Goal: Navigation & Orientation: Find specific page/section

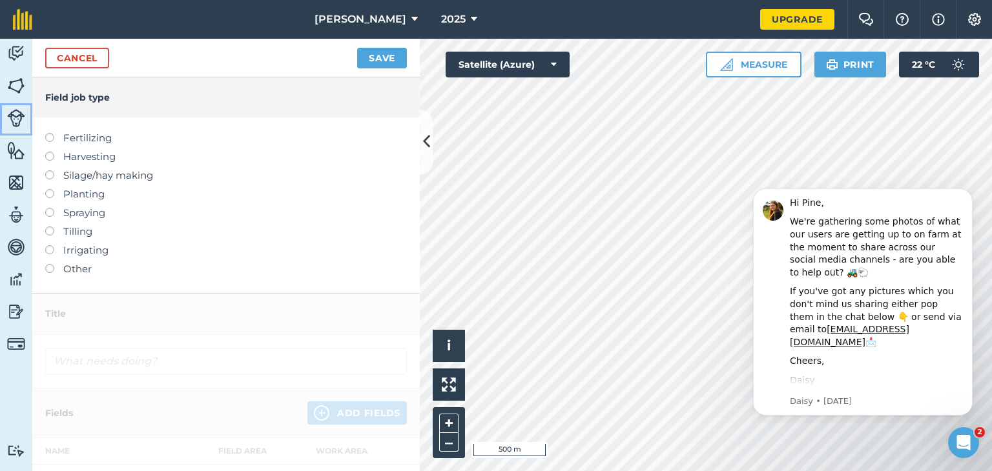
click at [13, 120] on img at bounding box center [16, 118] width 18 height 18
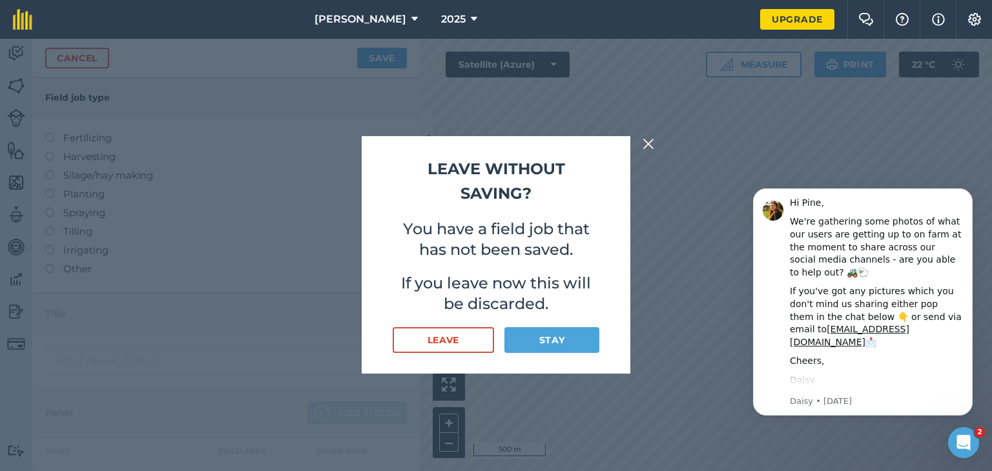
click at [13, 90] on div "Leave without saving? You have a field job that has not been saved. If you leav…" at bounding box center [496, 255] width 992 height 433
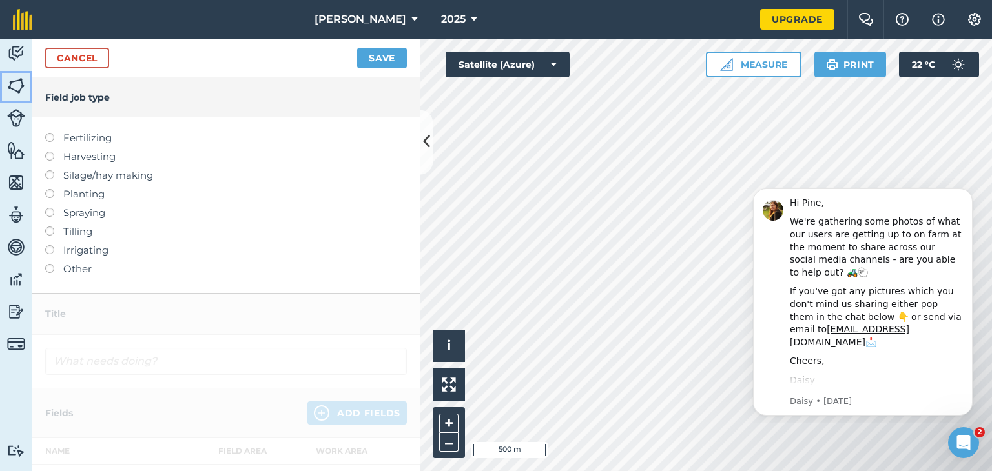
click at [12, 86] on img at bounding box center [16, 85] width 18 height 19
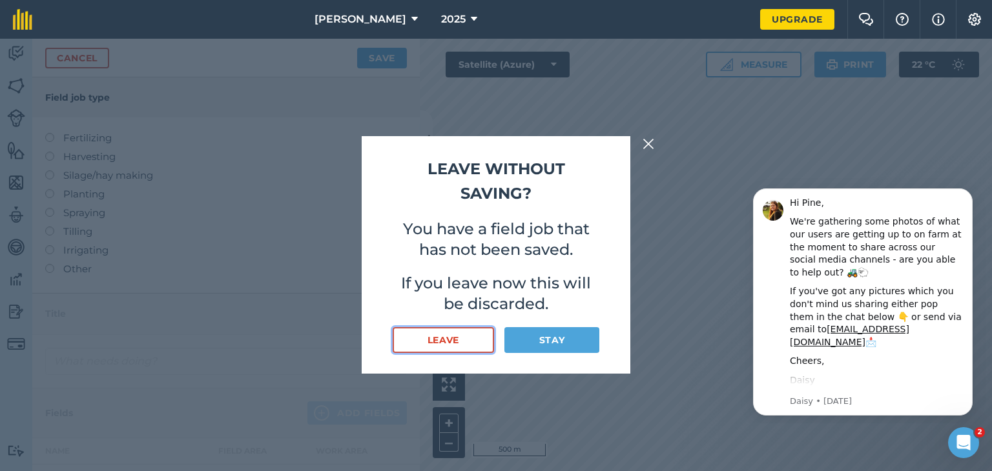
click at [444, 347] on button "Leave" at bounding box center [443, 340] width 101 height 26
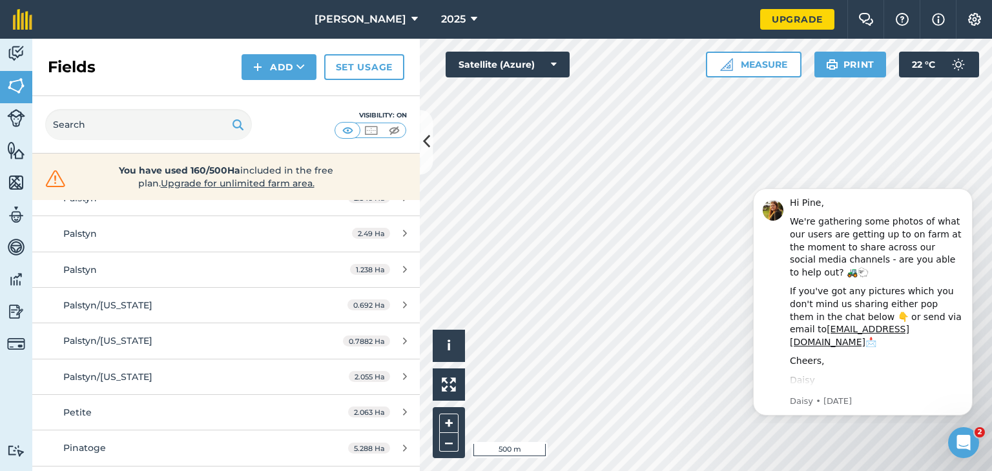
scroll to position [1679, 0]
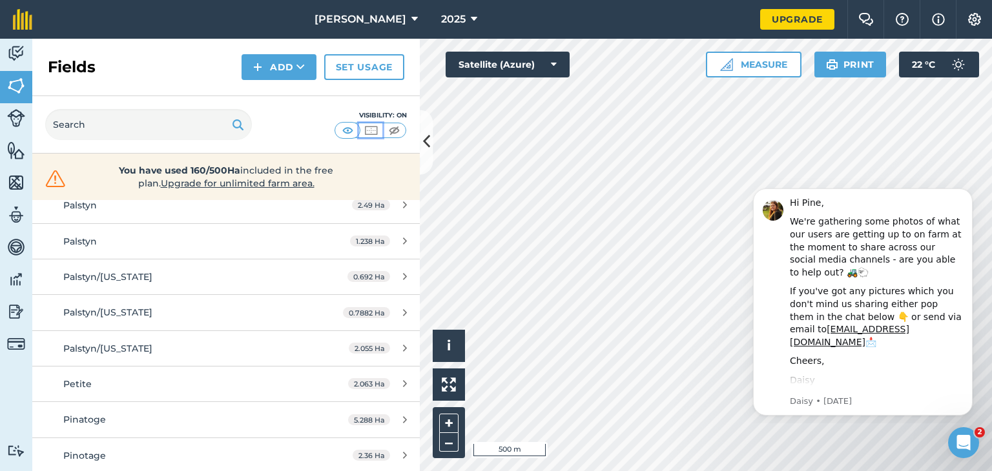
click at [369, 133] on img at bounding box center [371, 130] width 16 height 13
click at [346, 130] on img at bounding box center [348, 130] width 16 height 13
click at [371, 132] on img at bounding box center [371, 130] width 16 height 13
click at [349, 127] on img at bounding box center [348, 130] width 16 height 13
click at [391, 134] on img at bounding box center [394, 130] width 16 height 13
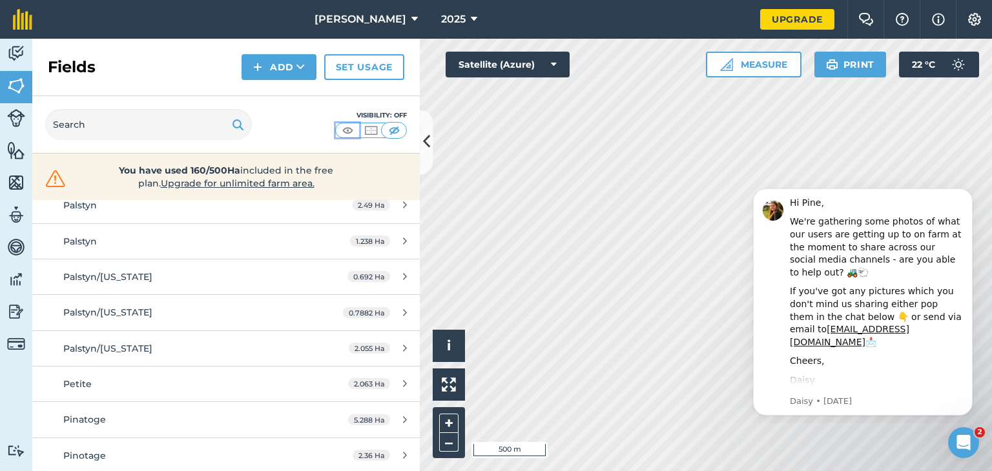
click at [346, 130] on img at bounding box center [348, 130] width 16 height 13
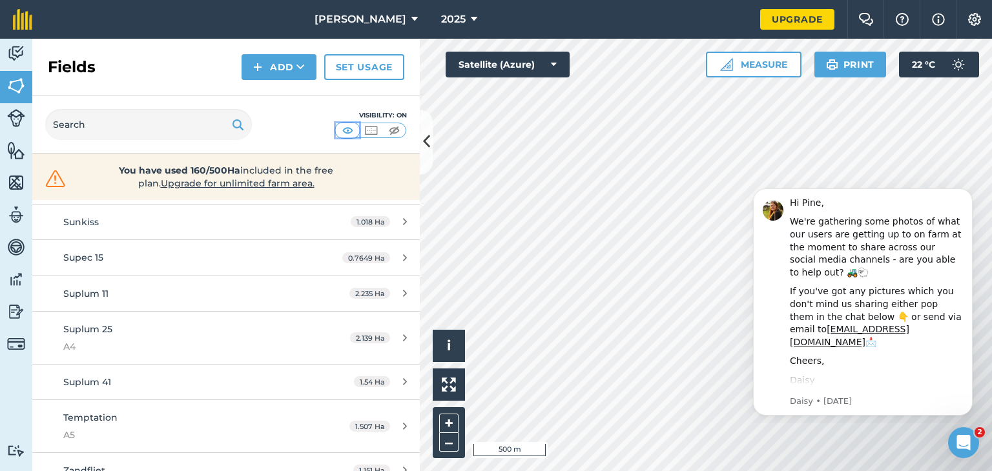
scroll to position [2652, 0]
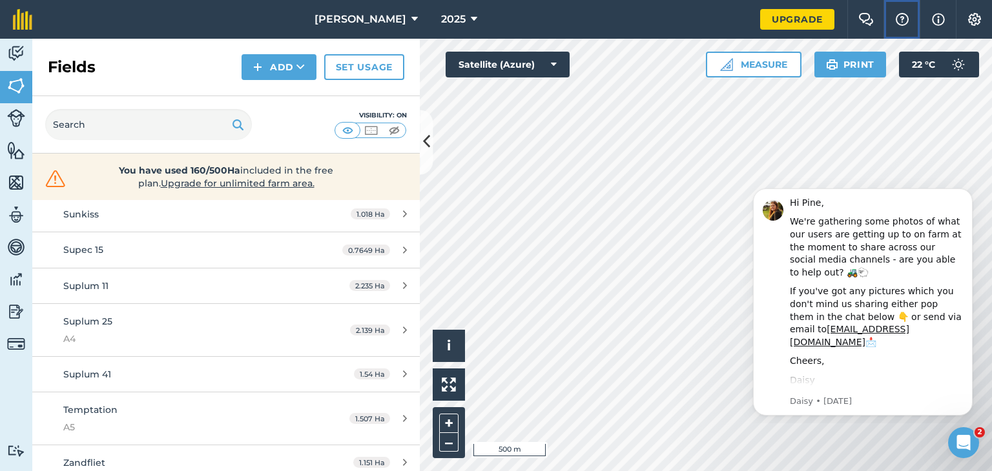
click at [903, 16] on img at bounding box center [901, 19] width 15 height 13
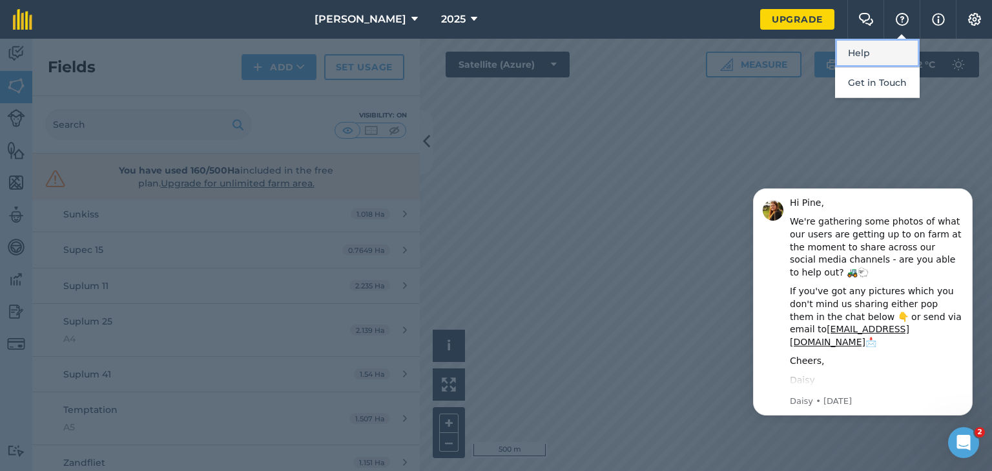
click at [867, 59] on link "Help" at bounding box center [877, 53] width 85 height 29
click at [612, 274] on div at bounding box center [496, 255] width 992 height 433
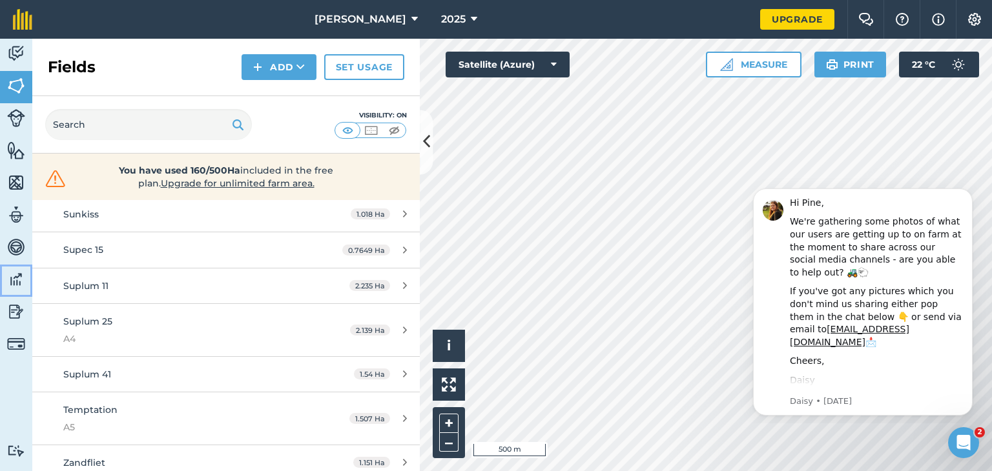
click at [13, 280] on img at bounding box center [16, 279] width 18 height 19
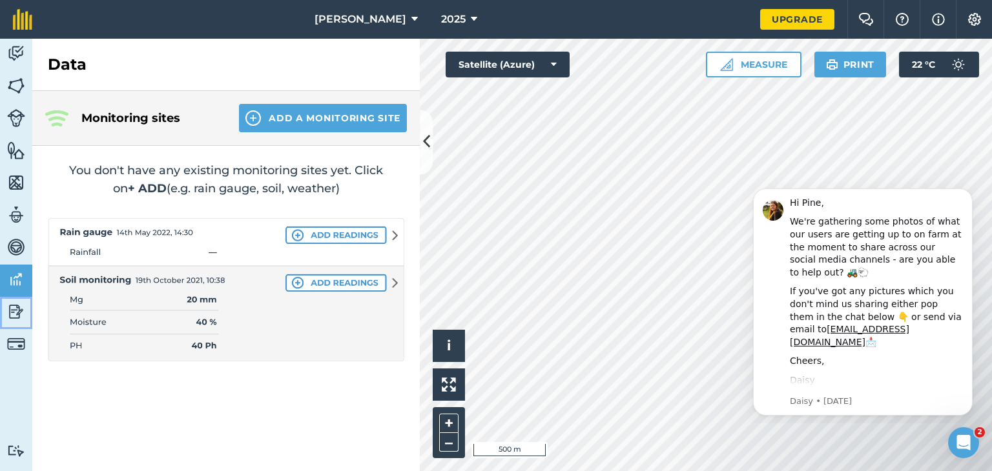
click at [18, 310] on img at bounding box center [16, 311] width 18 height 19
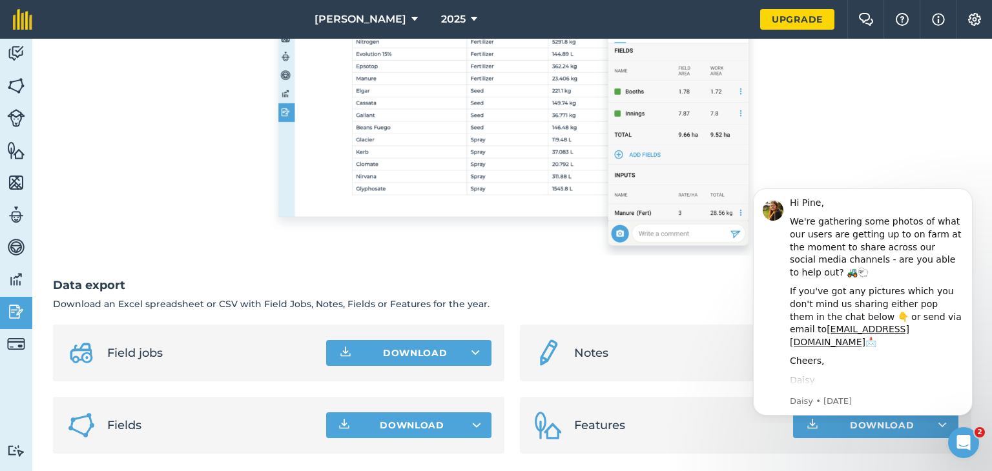
scroll to position [291, 0]
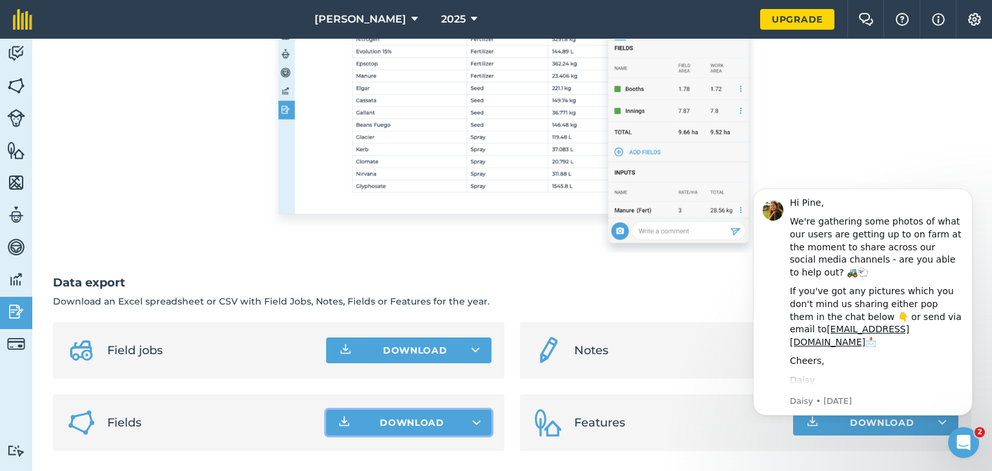
click at [413, 424] on span "Download" at bounding box center [412, 422] width 65 height 13
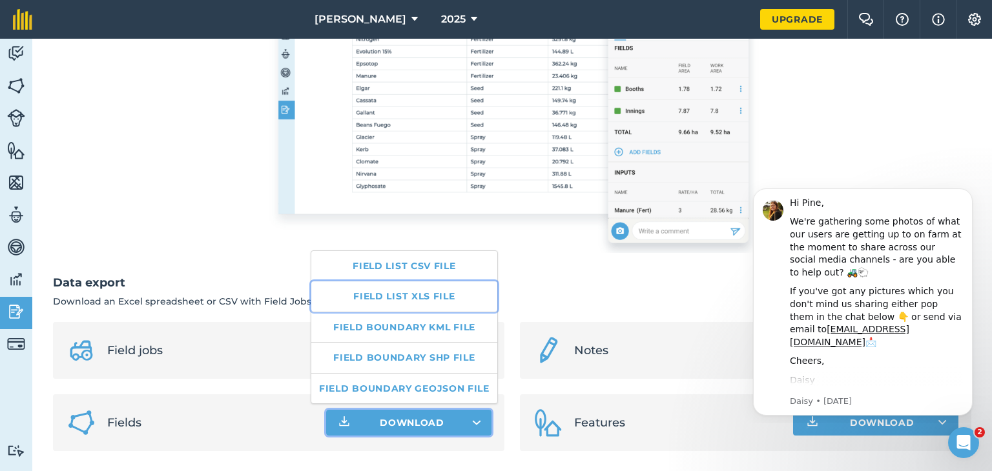
click at [431, 299] on link "Field list XLS file" at bounding box center [404, 297] width 186 height 30
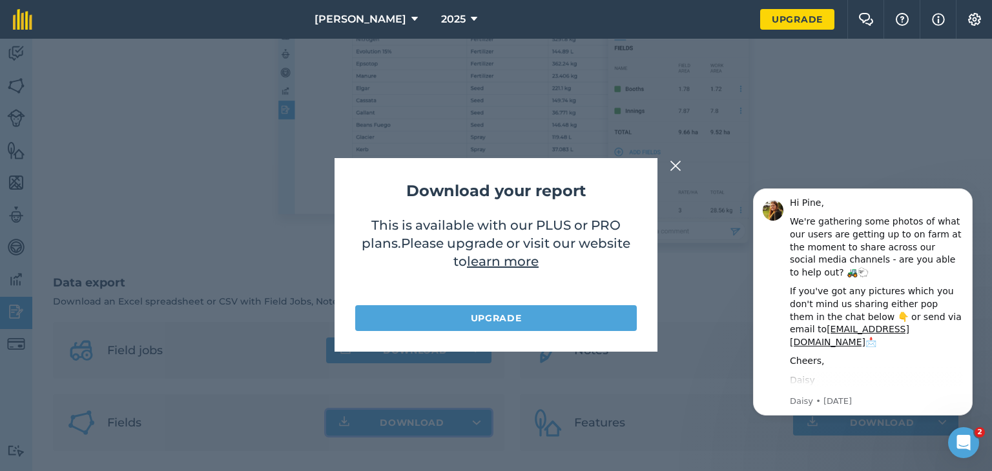
click at [678, 164] on img at bounding box center [676, 165] width 12 height 15
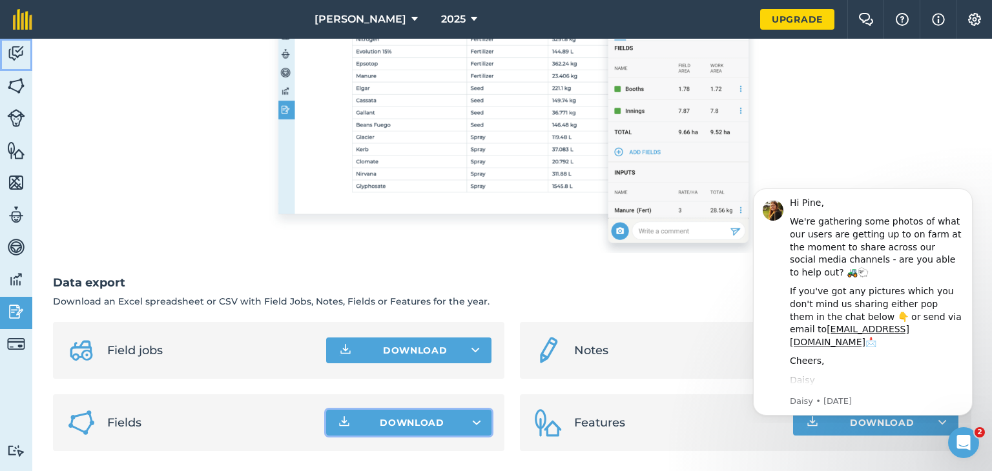
click at [14, 54] on img at bounding box center [16, 53] width 18 height 19
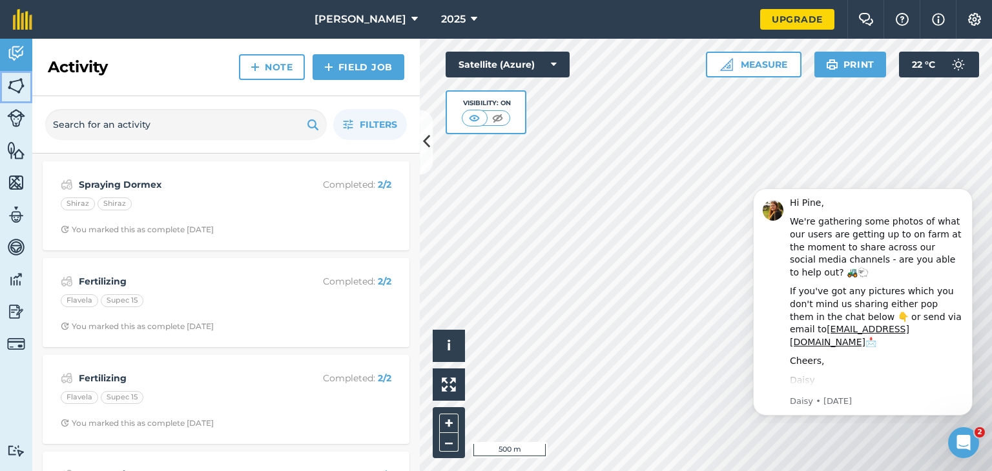
click at [23, 86] on img at bounding box center [16, 85] width 18 height 19
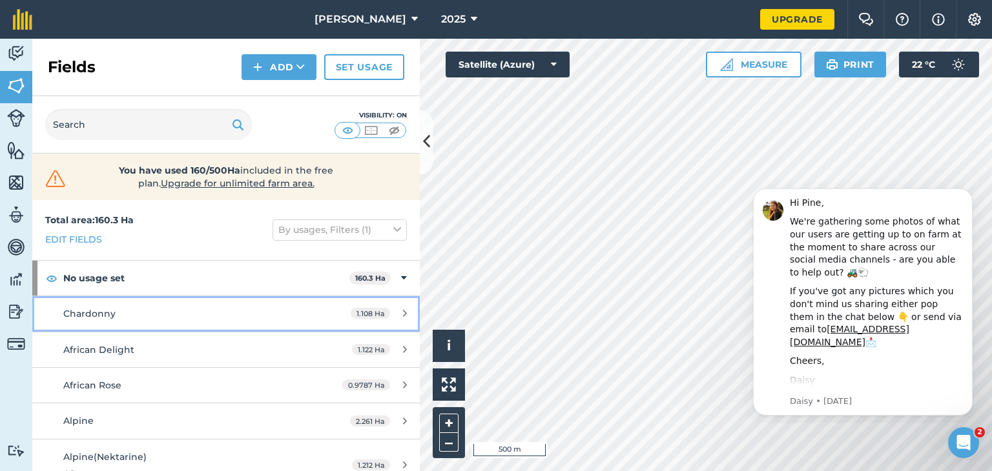
click at [263, 310] on div "Chardonny" at bounding box center [184, 314] width 243 height 14
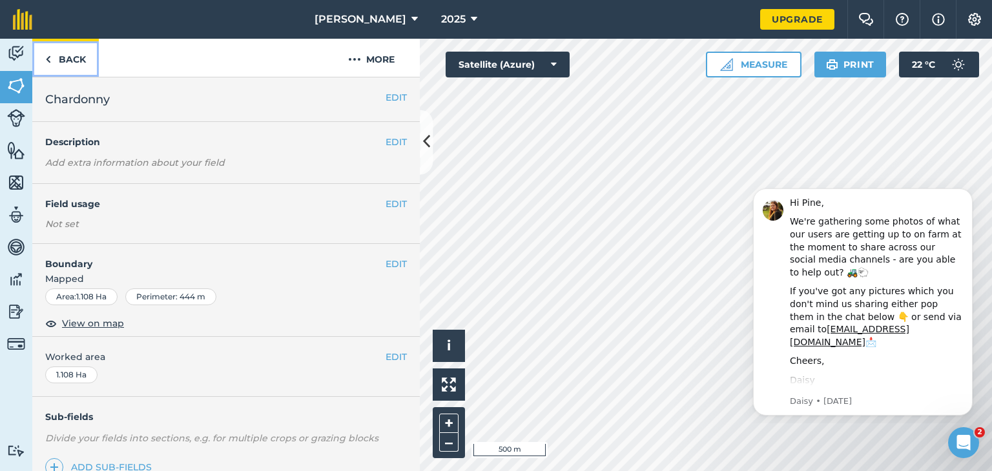
click at [51, 61] on link "Back" at bounding box center [65, 58] width 67 height 38
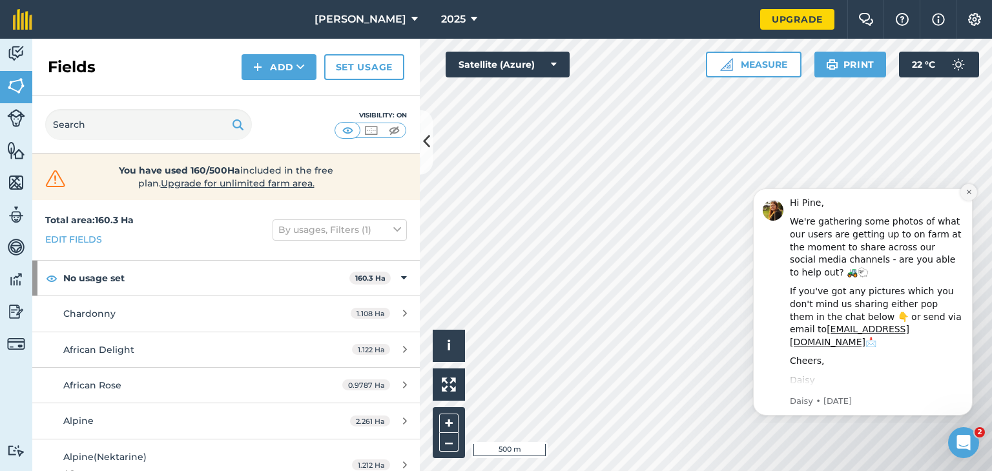
click at [966, 190] on icon "Dismiss notification" at bounding box center [968, 192] width 7 height 7
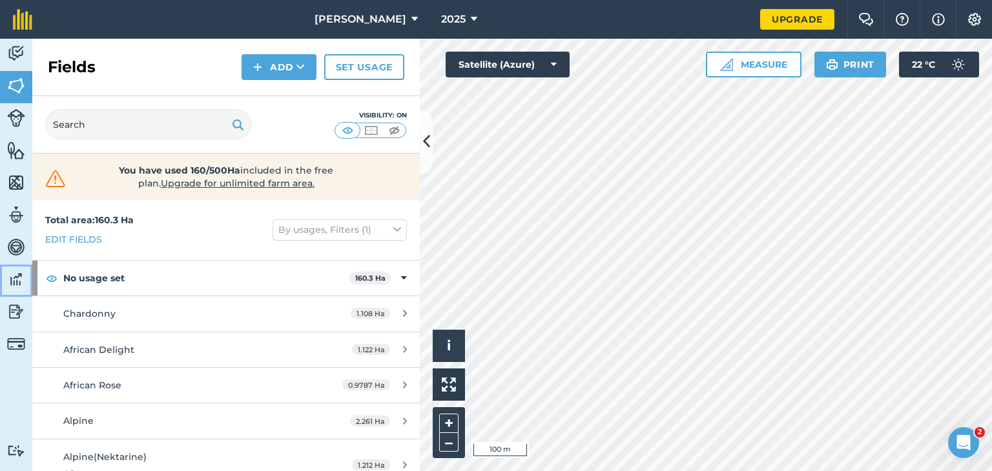
click at [14, 279] on img at bounding box center [16, 279] width 18 height 19
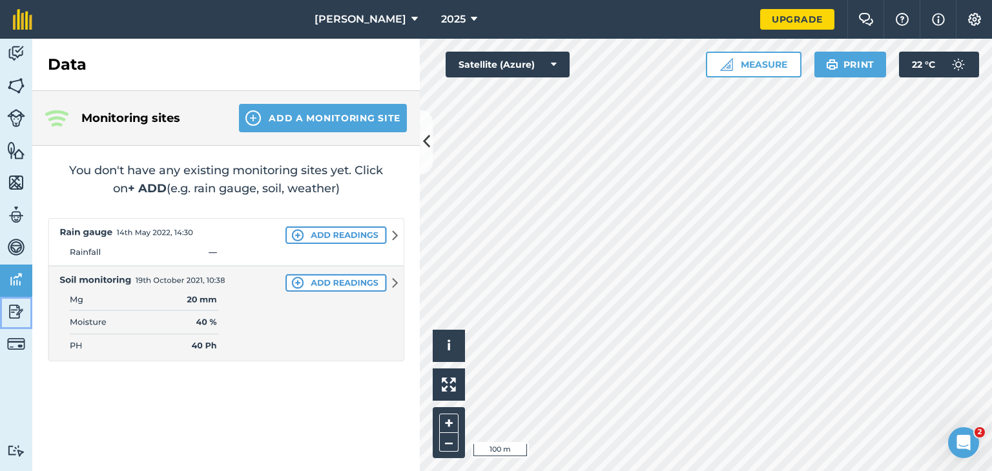
click at [21, 309] on img at bounding box center [16, 311] width 18 height 19
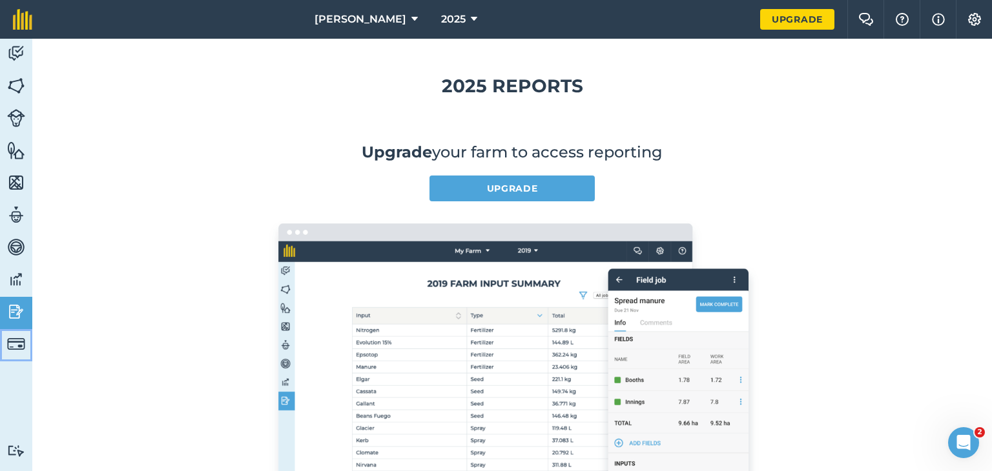
click at [18, 342] on img at bounding box center [16, 344] width 18 height 18
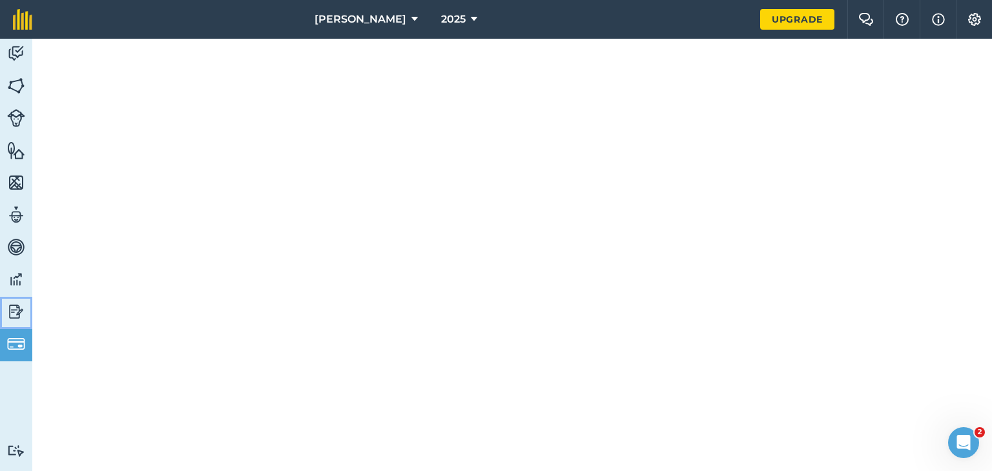
click at [15, 303] on img at bounding box center [16, 311] width 18 height 19
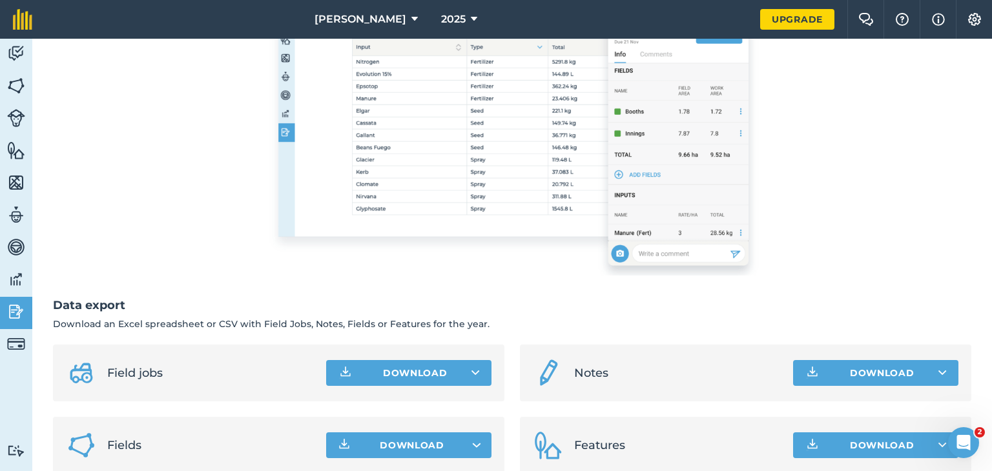
scroll to position [291, 0]
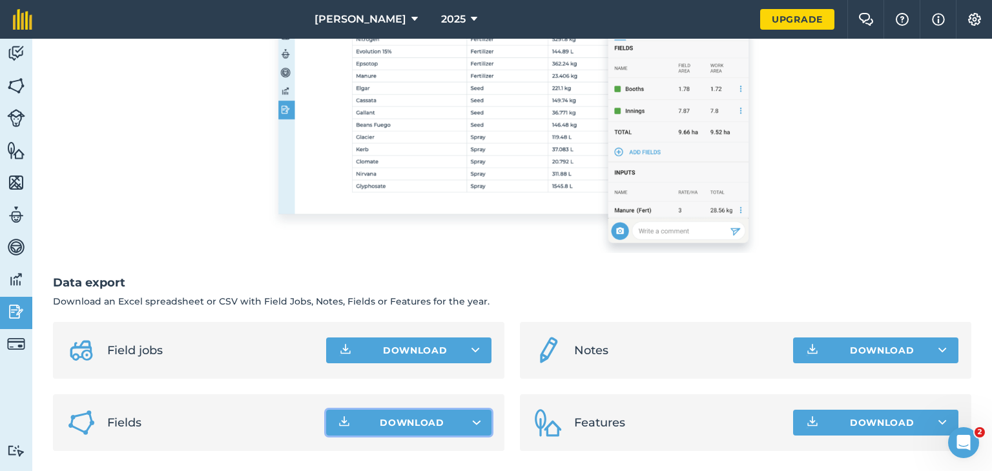
click at [473, 419] on button "Download" at bounding box center [408, 423] width 165 height 26
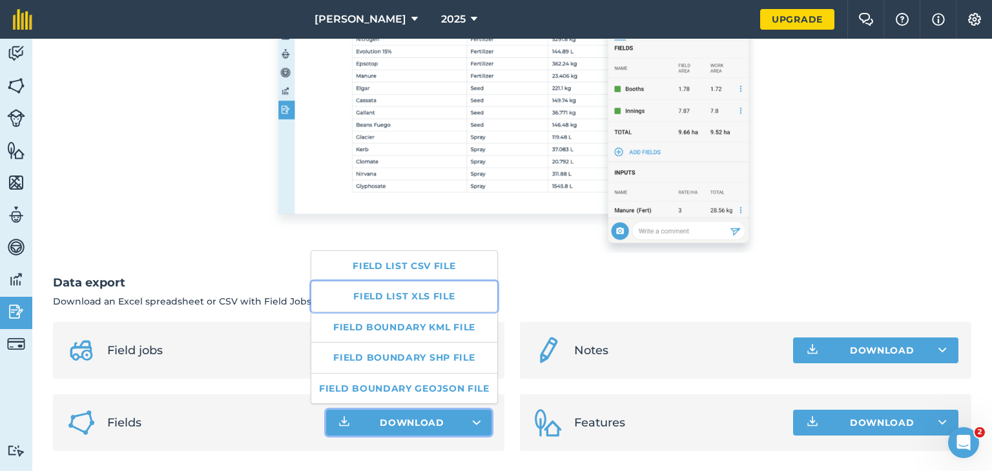
click at [447, 296] on link "Field list XLS file" at bounding box center [404, 297] width 186 height 30
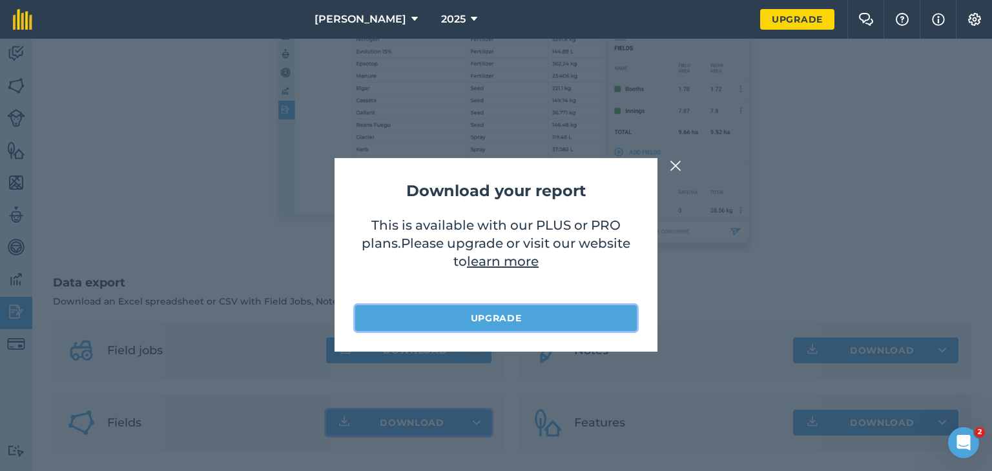
click at [465, 318] on link "Upgrade" at bounding box center [496, 318] width 282 height 26
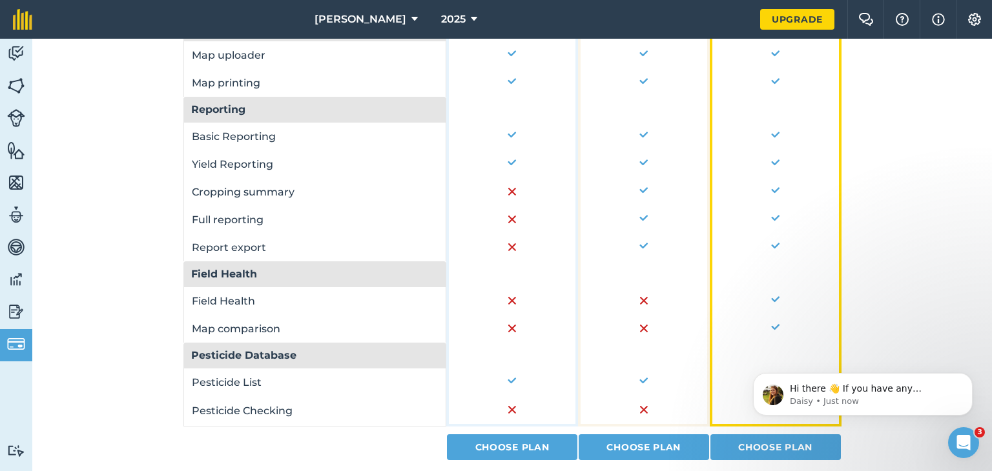
scroll to position [955, 0]
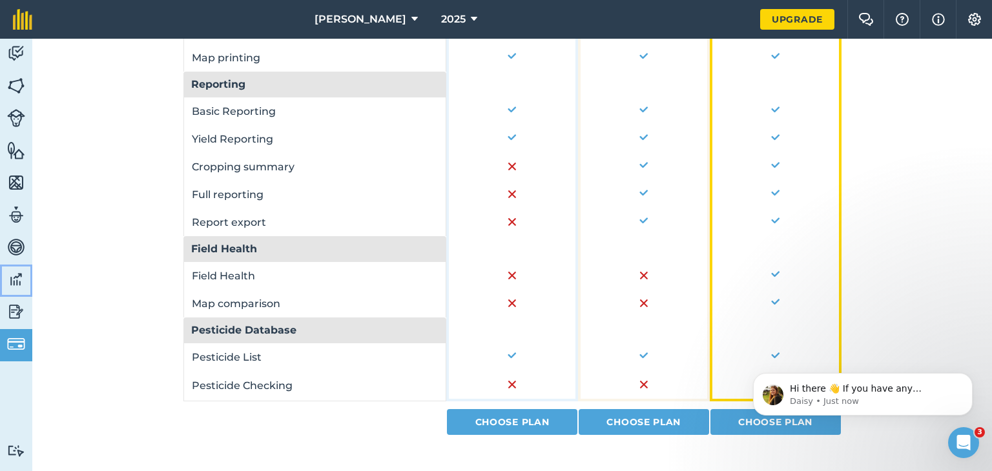
click at [14, 280] on img at bounding box center [16, 279] width 18 height 19
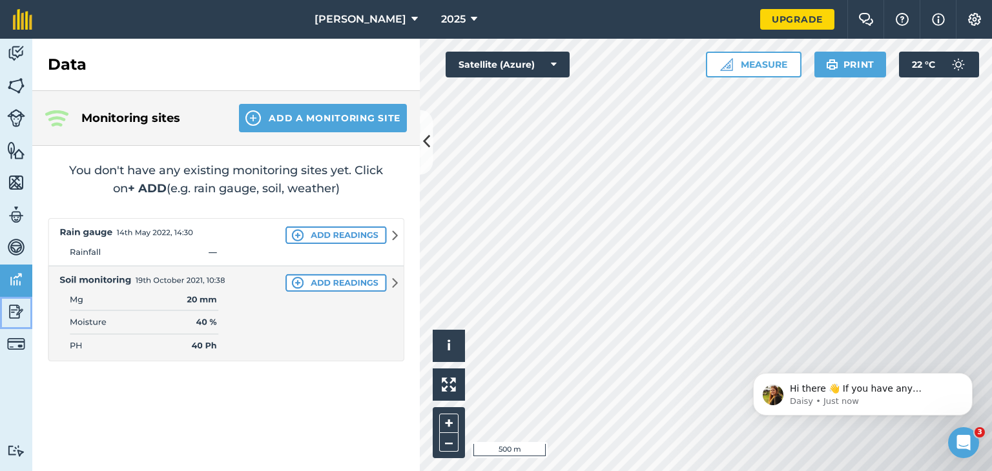
click at [10, 316] on img at bounding box center [16, 311] width 18 height 19
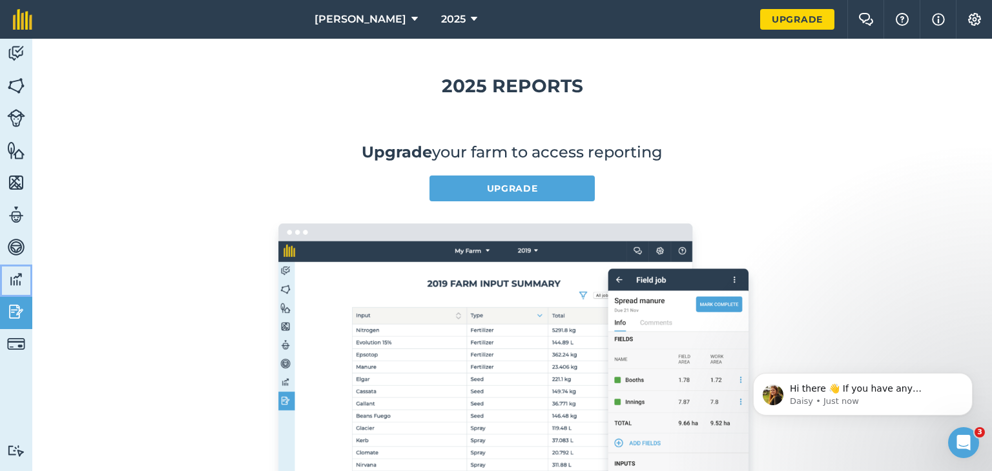
click at [19, 278] on img at bounding box center [16, 279] width 18 height 19
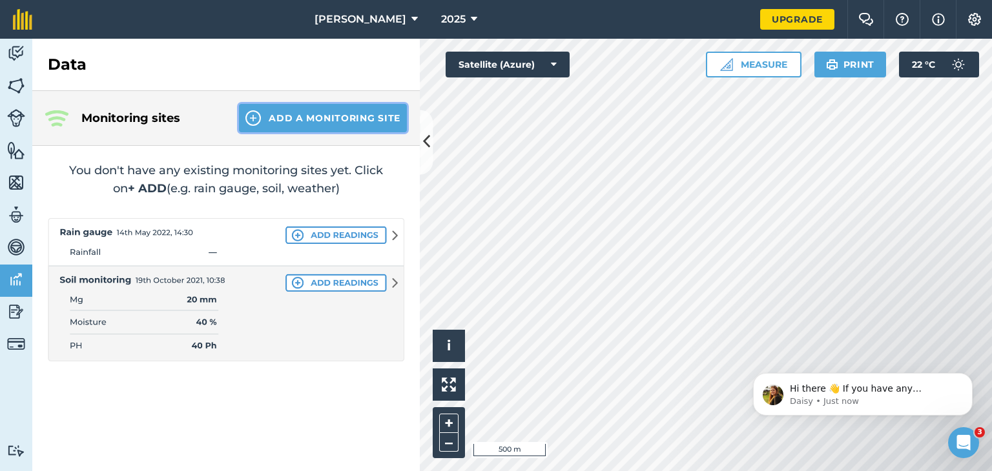
click at [368, 117] on button "Add a Monitoring Site" at bounding box center [323, 118] width 168 height 28
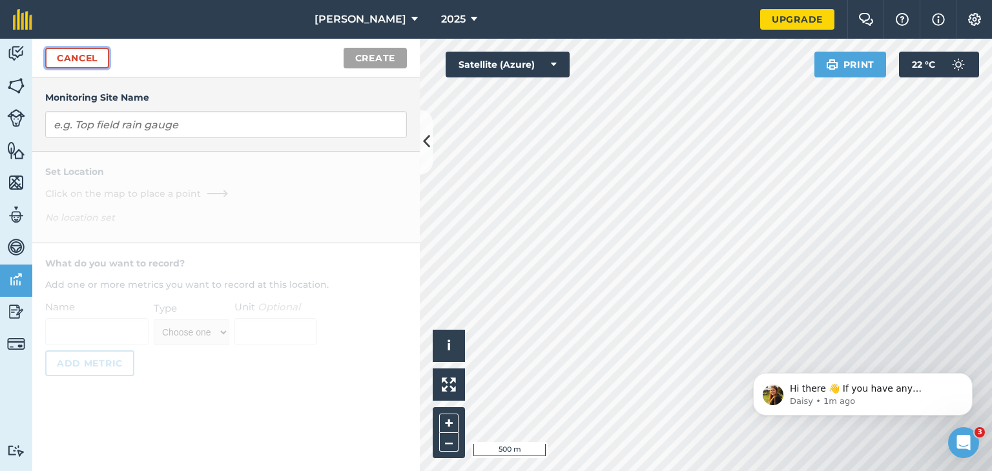
click at [104, 58] on link "Cancel" at bounding box center [77, 58] width 64 height 21
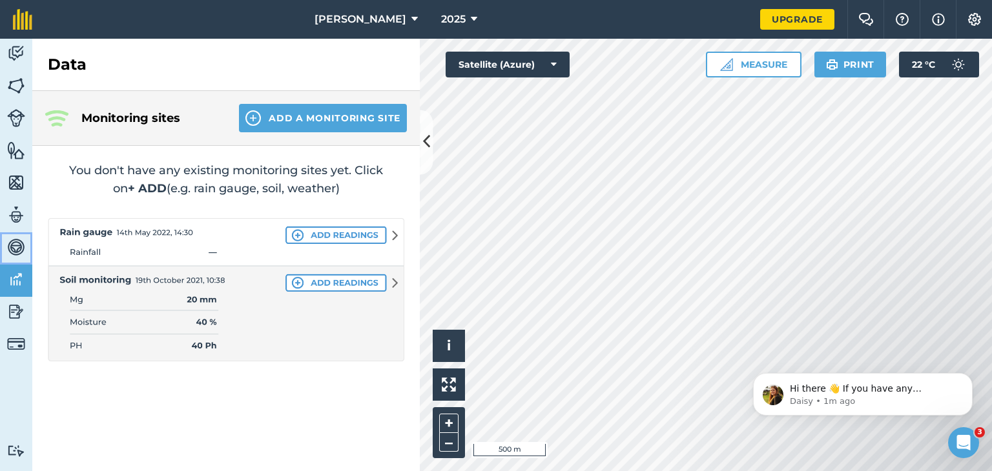
click at [19, 243] on img at bounding box center [16, 247] width 18 height 19
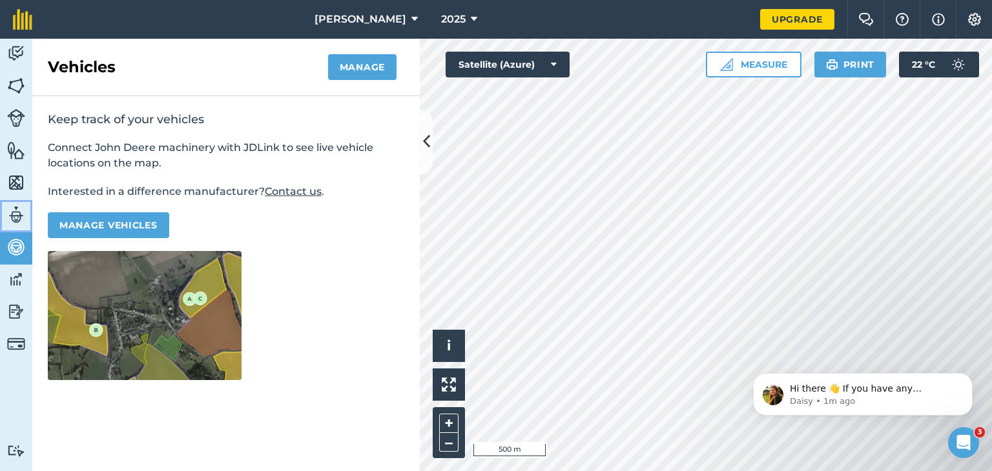
click at [15, 218] on img at bounding box center [16, 214] width 18 height 19
select select "MEMBER"
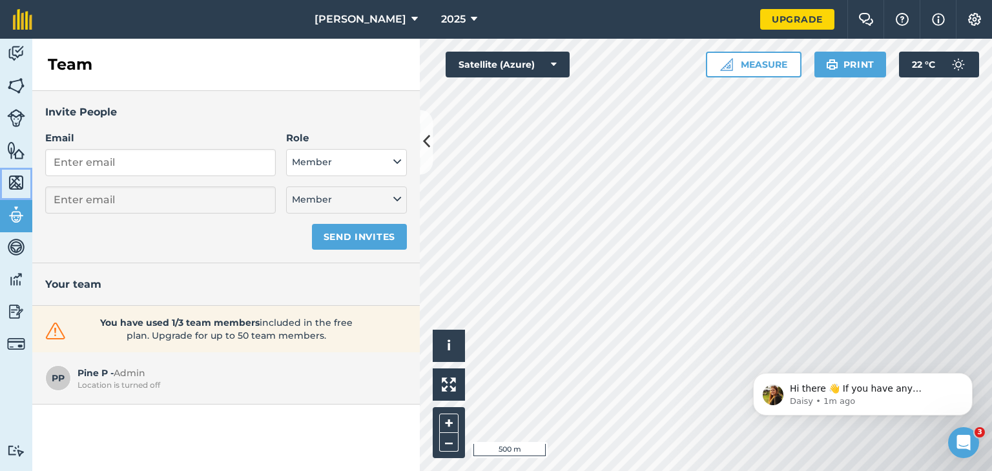
click at [15, 180] on img at bounding box center [16, 182] width 18 height 19
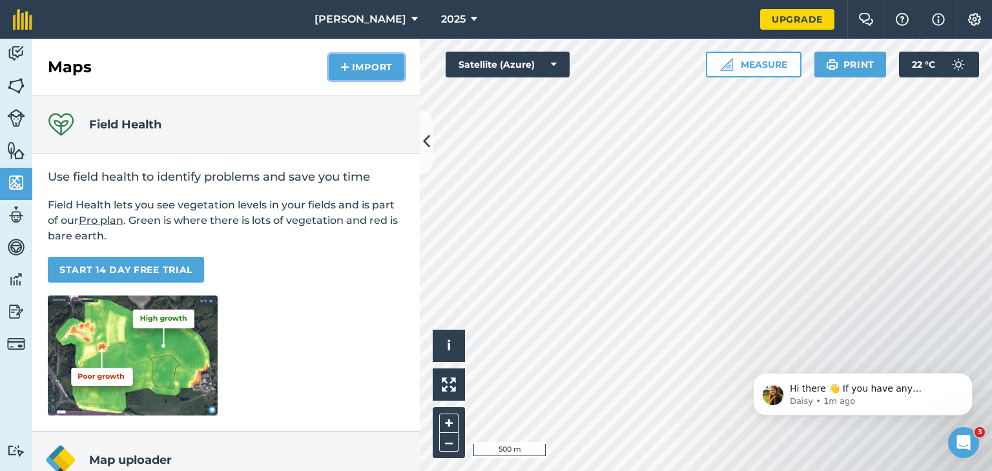
click at [364, 70] on button "Import" at bounding box center [367, 67] width 76 height 26
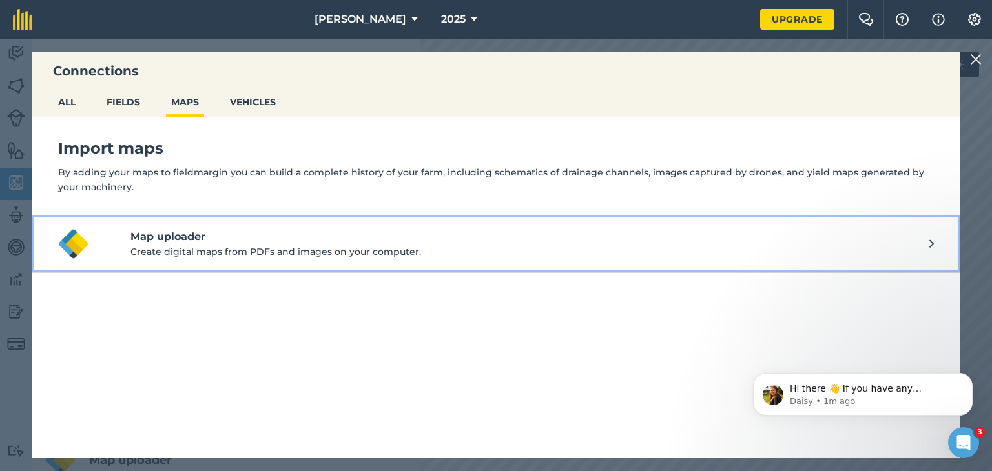
click at [257, 250] on p "Create digital maps from PDFs and images on your computer." at bounding box center [529, 252] width 799 height 14
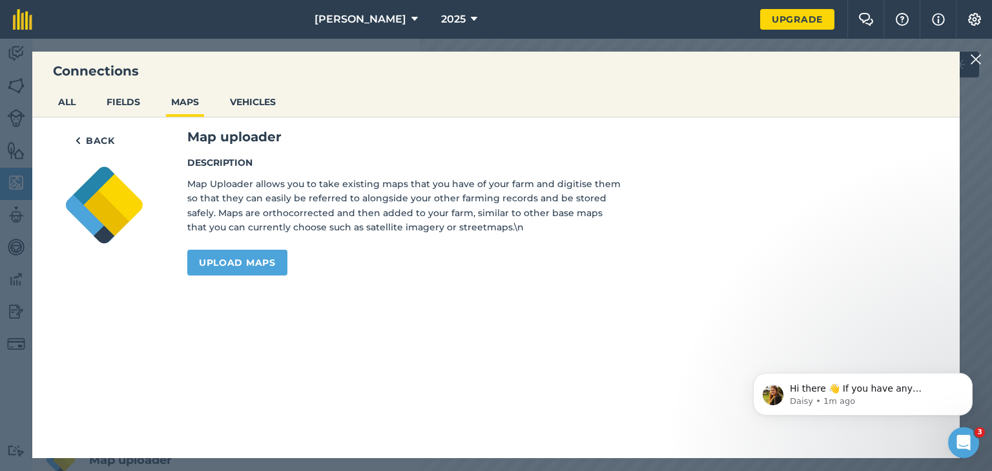
click at [976, 60] on img at bounding box center [976, 59] width 12 height 15
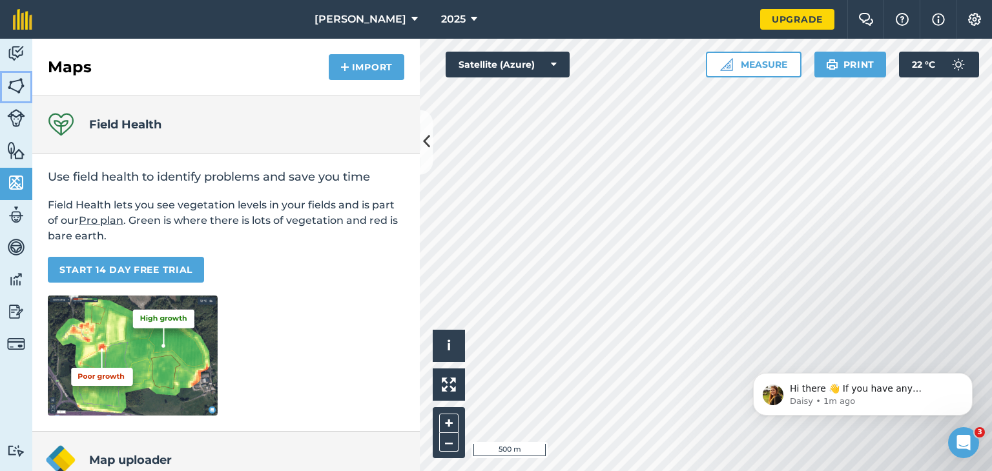
click at [23, 91] on img at bounding box center [16, 85] width 18 height 19
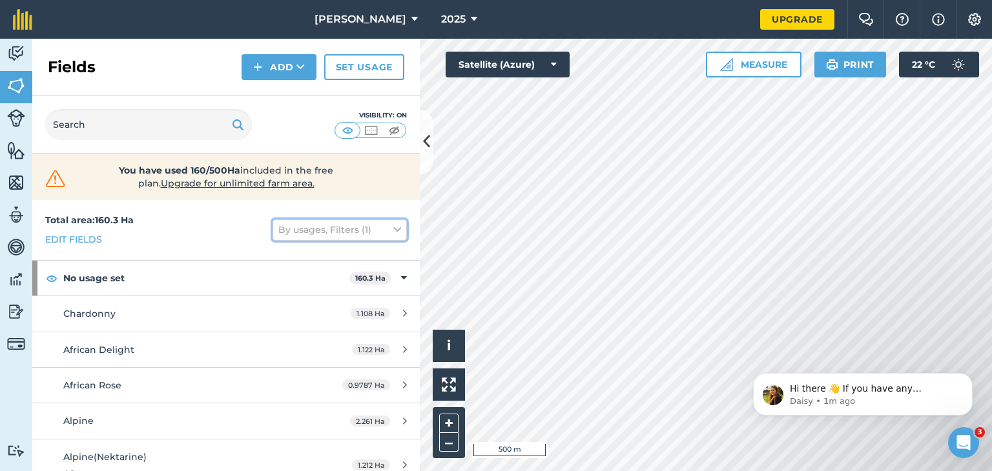
click at [393, 230] on icon at bounding box center [397, 230] width 8 height 14
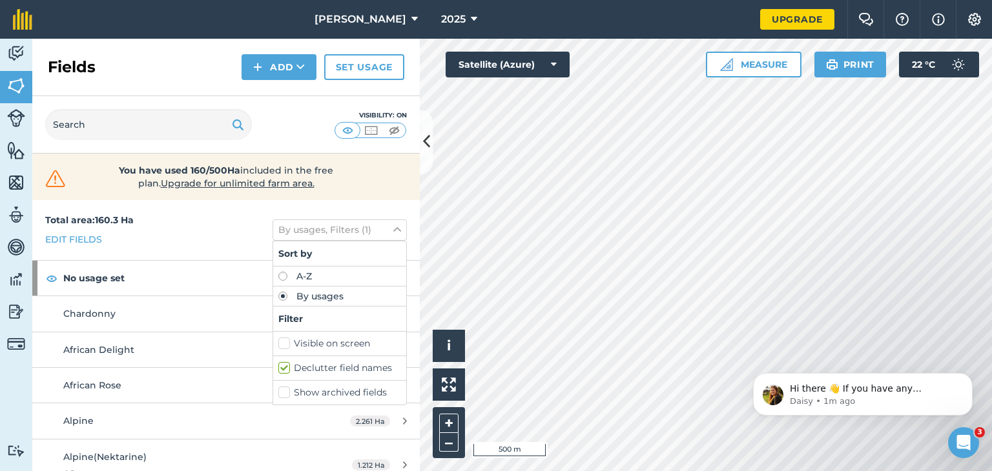
click at [299, 127] on div "Visibility: On" at bounding box center [225, 124] width 387 height 57
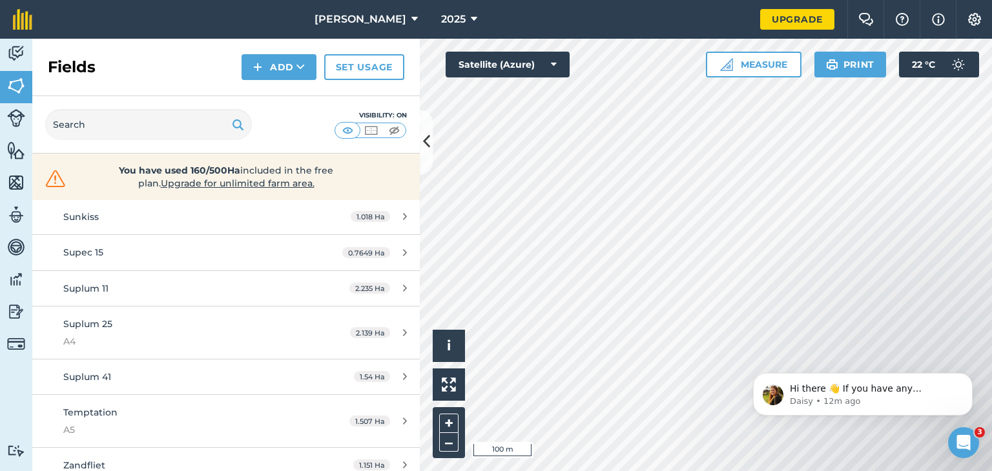
scroll to position [2652, 0]
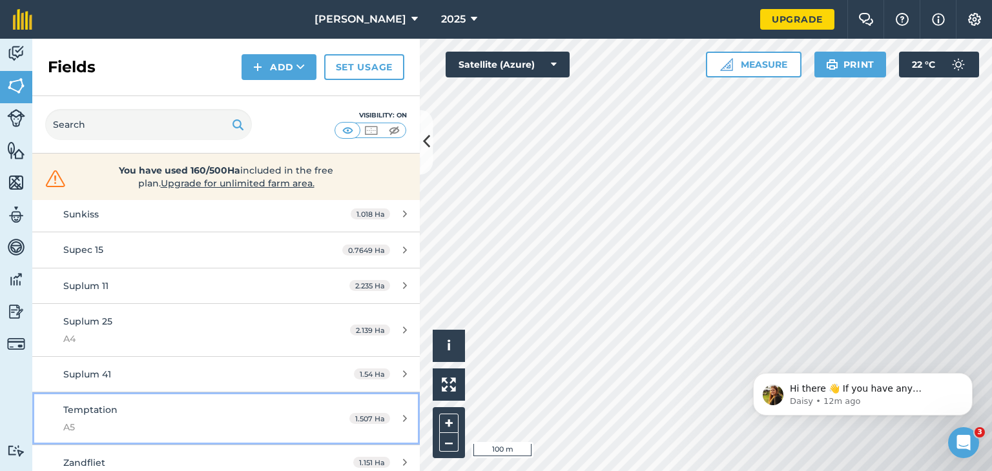
click at [265, 408] on div "Temptation A5" at bounding box center [184, 419] width 243 height 32
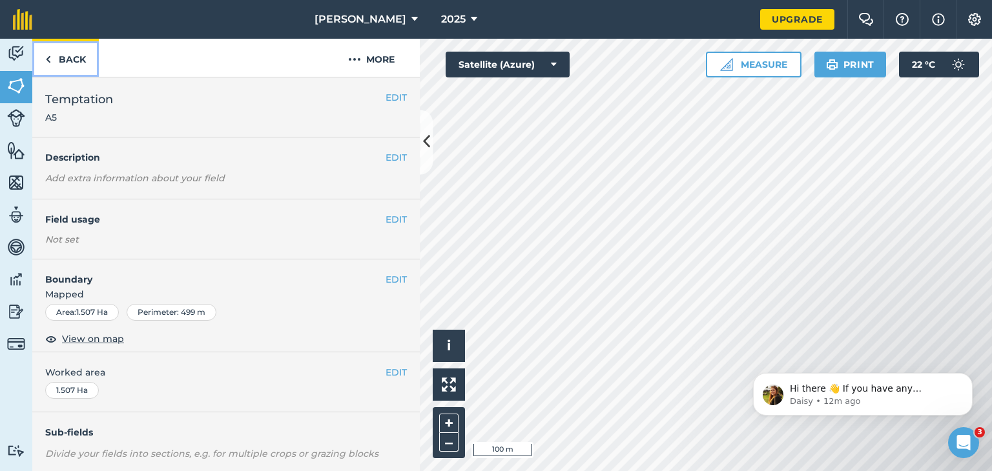
click at [52, 60] on link "Back" at bounding box center [65, 58] width 67 height 38
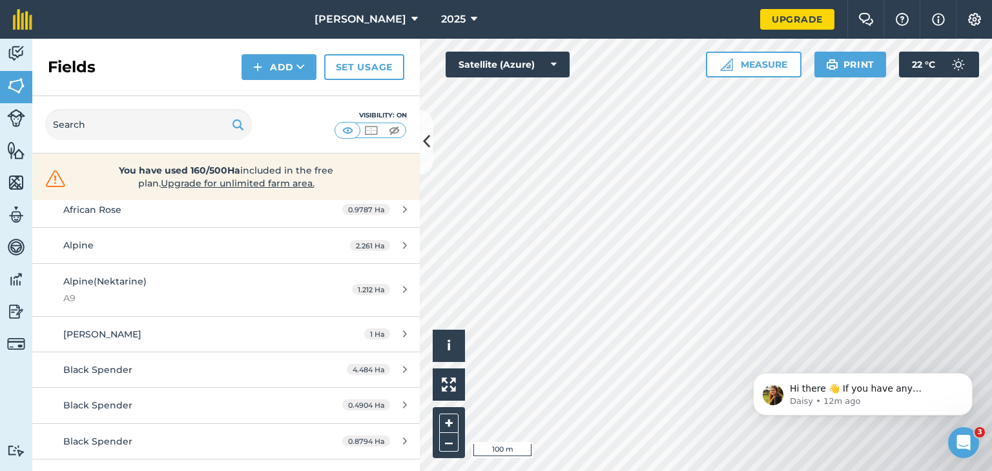
scroll to position [258, 0]
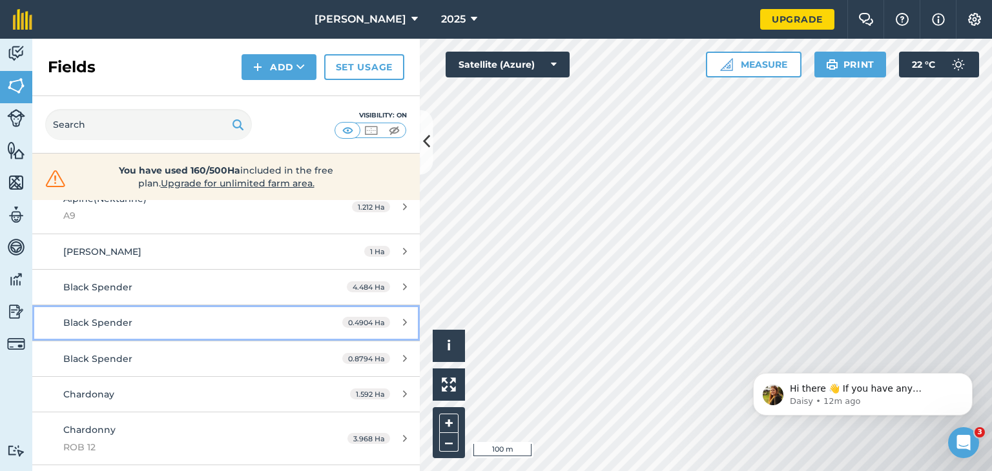
click at [280, 309] on link "Black Spender 0.4904 Ha" at bounding box center [225, 322] width 387 height 35
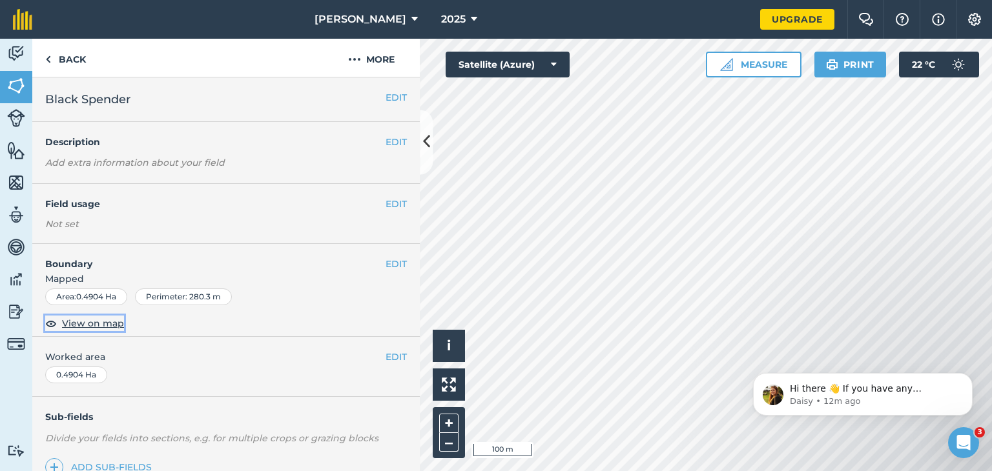
click at [101, 317] on span "View on map" at bounding box center [93, 323] width 62 height 14
click at [57, 56] on link "Back" at bounding box center [65, 58] width 67 height 38
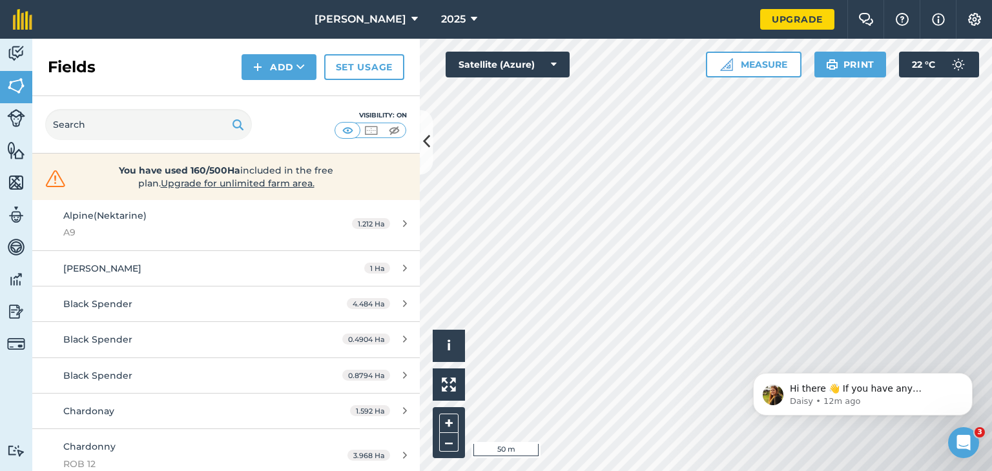
scroll to position [258, 0]
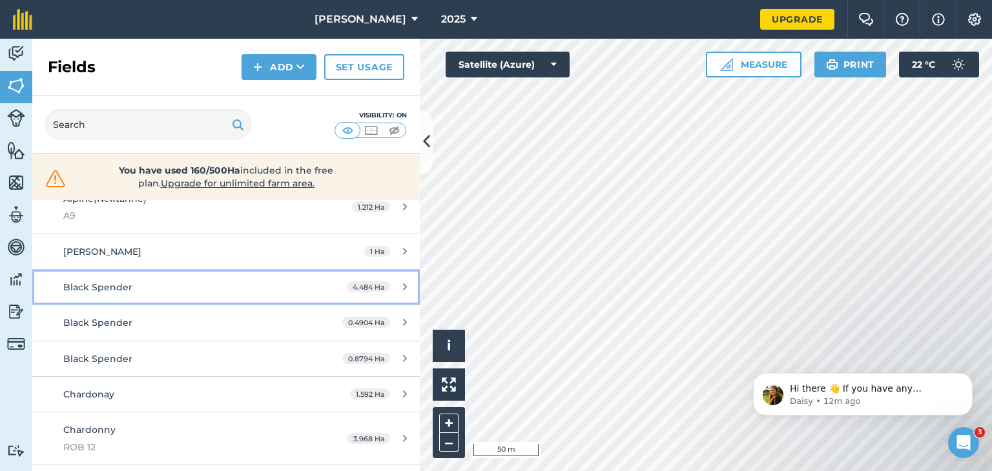
click at [184, 280] on div "Black Spender" at bounding box center [184, 287] width 243 height 14
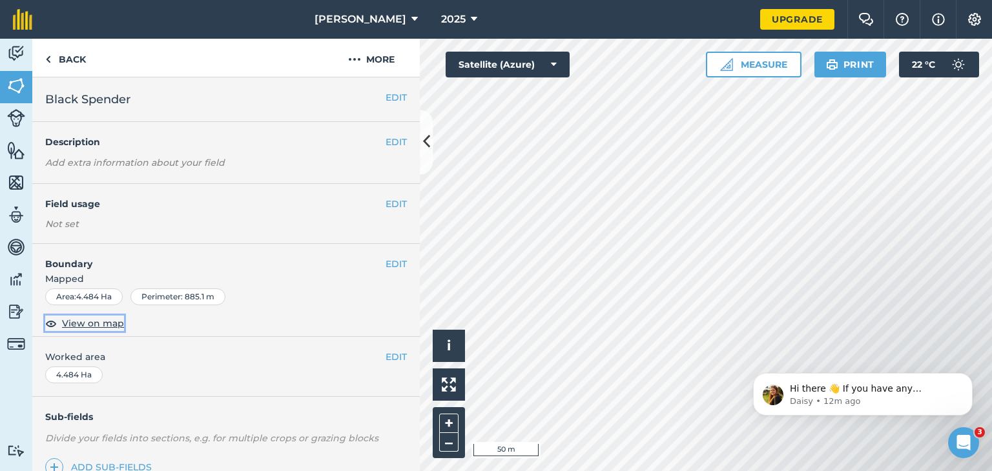
click at [88, 324] on span "View on map" at bounding box center [93, 323] width 62 height 14
click at [49, 59] on img at bounding box center [48, 59] width 6 height 15
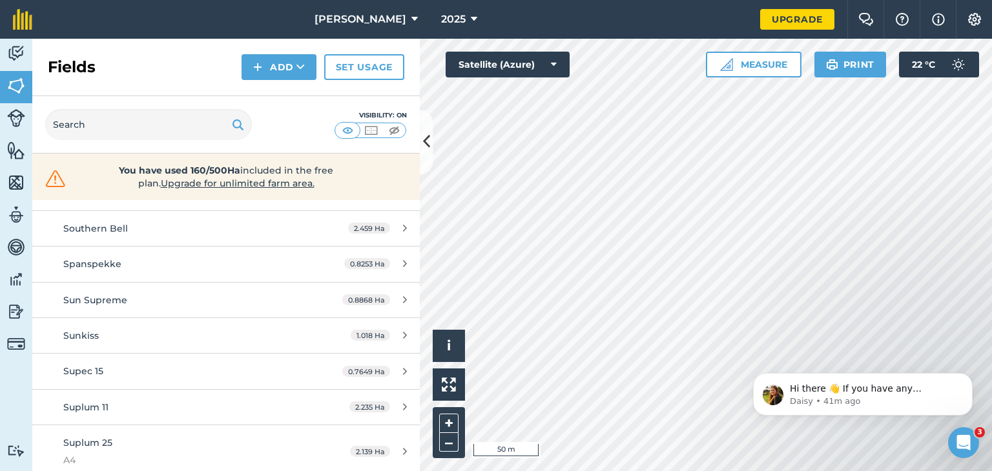
scroll to position [2523, 0]
